Goal: Task Accomplishment & Management: Manage account settings

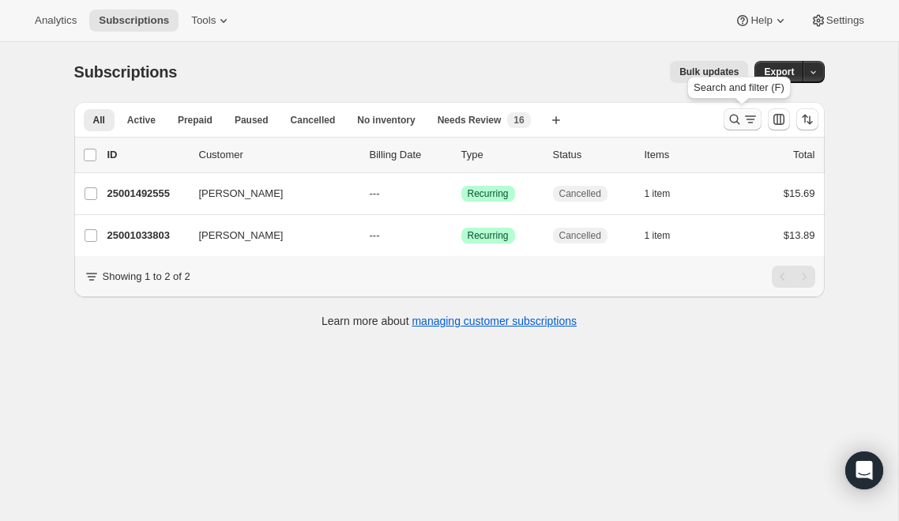
click at [739, 121] on icon "Search and filter results" at bounding box center [735, 119] width 16 height 16
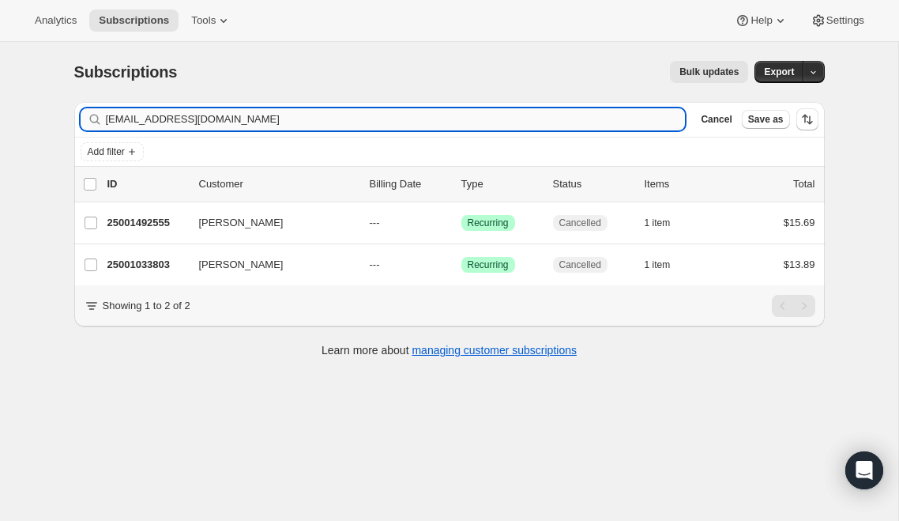
click at [268, 126] on input "[EMAIL_ADDRESS][DOMAIN_NAME]" at bounding box center [396, 119] width 580 height 22
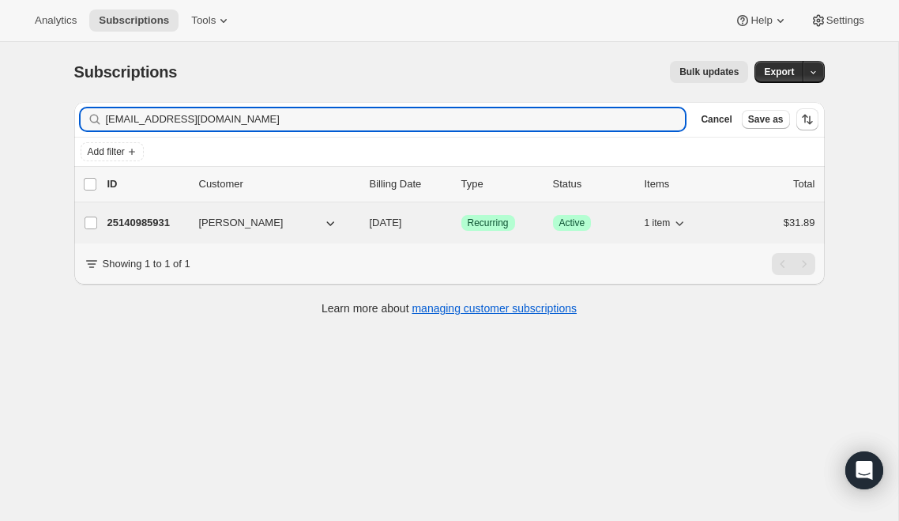
type input "[EMAIL_ADDRESS][DOMAIN_NAME]"
click at [162, 220] on p "25140985931" at bounding box center [146, 223] width 79 height 16
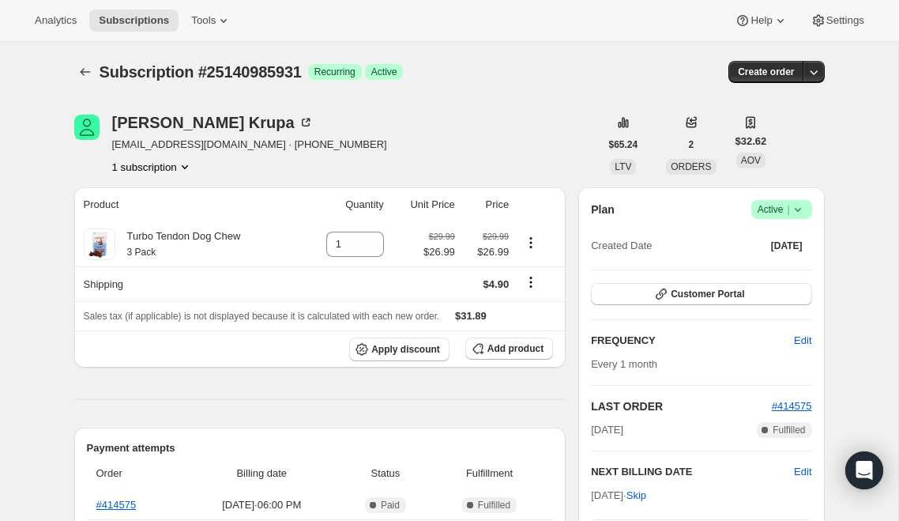
click at [807, 207] on span "Success Active |" at bounding box center [781, 209] width 61 height 19
click at [786, 268] on span "Cancel subscription" at bounding box center [775, 267] width 89 height 12
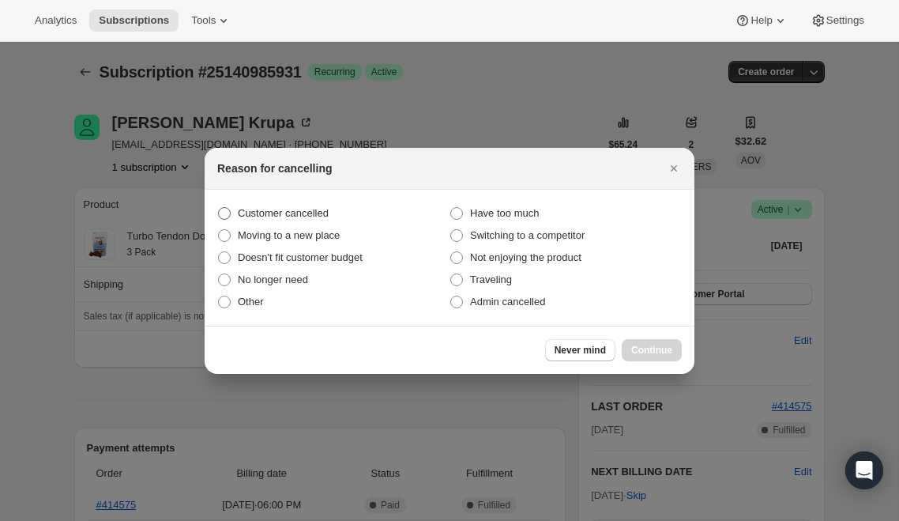
click at [329, 212] on span "Customer cancelled" at bounding box center [283, 213] width 91 height 12
click at [219, 208] on input "Customer cancelled" at bounding box center [218, 207] width 1 height 1
radio input "true"
click at [660, 354] on span "Continue" at bounding box center [651, 350] width 41 height 13
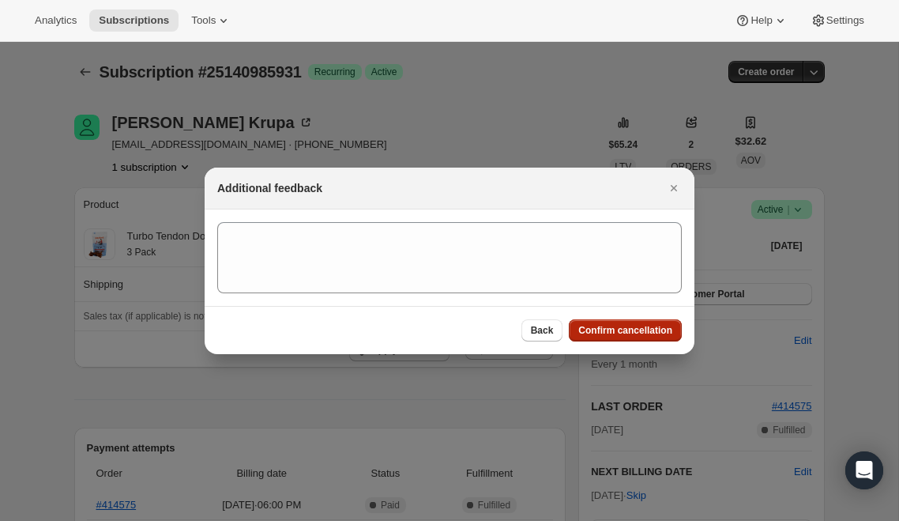
click at [645, 332] on span "Confirm cancellation" at bounding box center [625, 330] width 94 height 13
